Goal: Check status: Check status

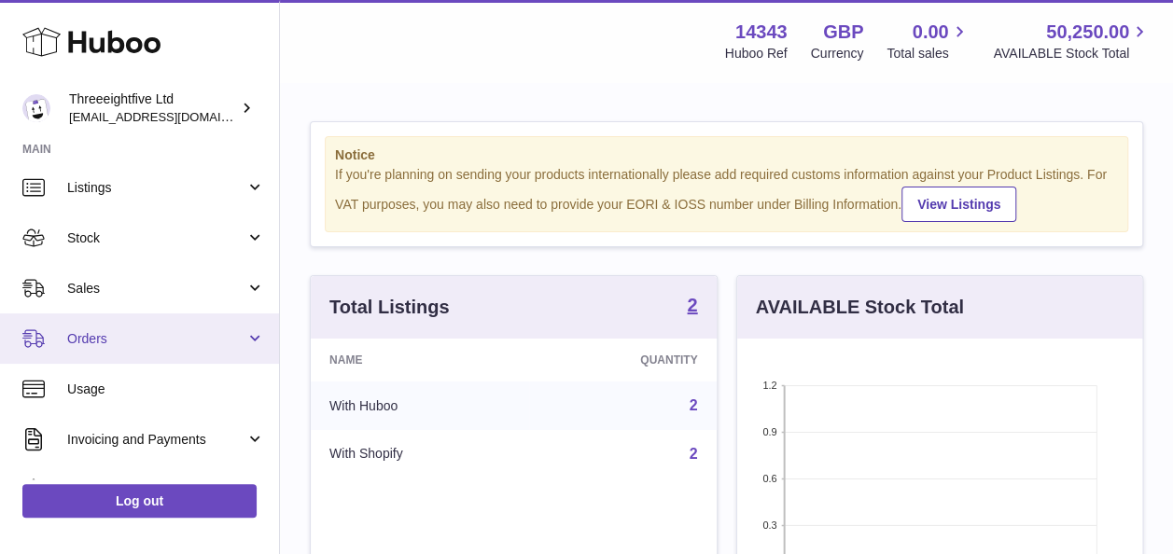
scroll to position [57, 0]
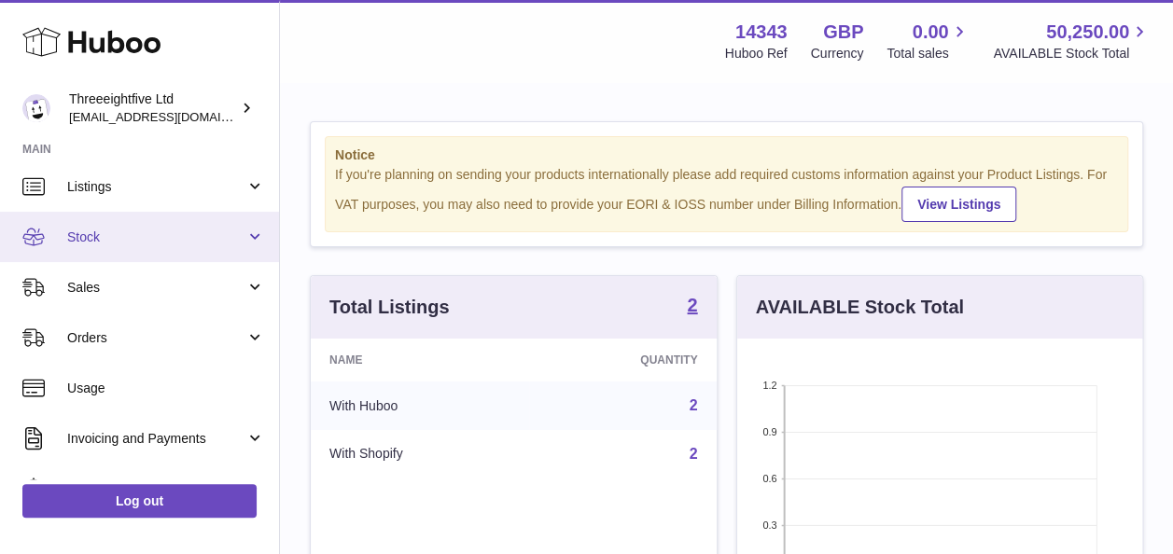
click at [134, 257] on link "Stock" at bounding box center [139, 237] width 279 height 50
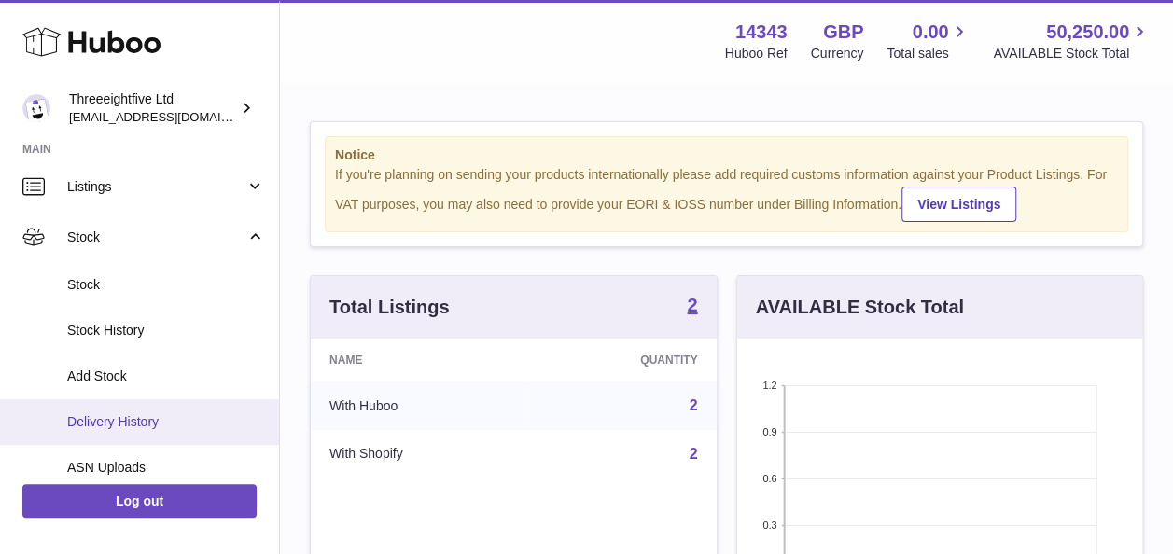
click at [142, 437] on link "Delivery History" at bounding box center [139, 422] width 279 height 46
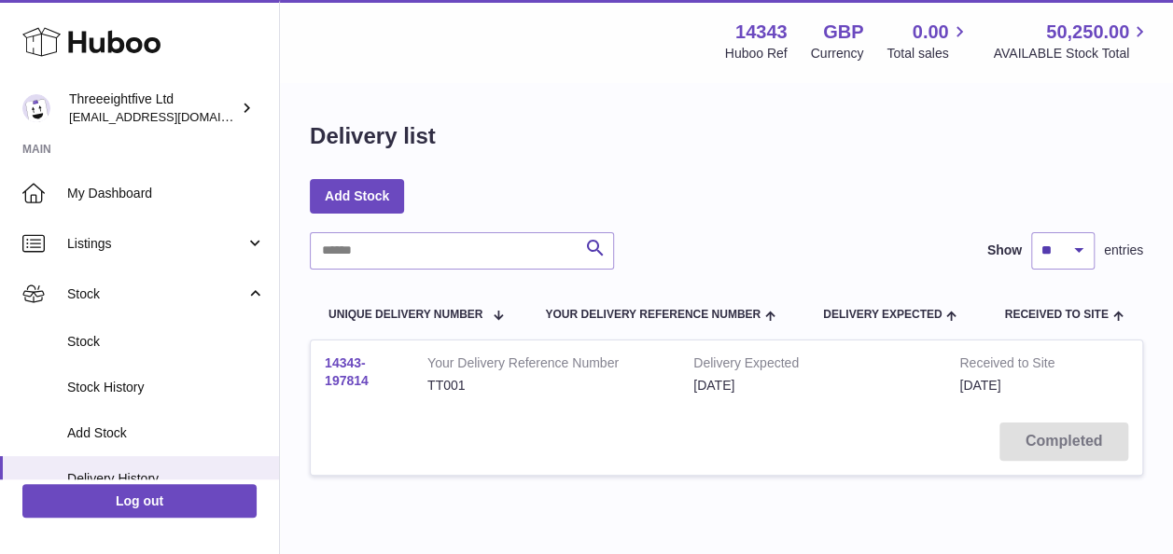
click at [341, 369] on link "14343-197814" at bounding box center [347, 372] width 44 height 33
